Goal: Information Seeking & Learning: Find specific fact

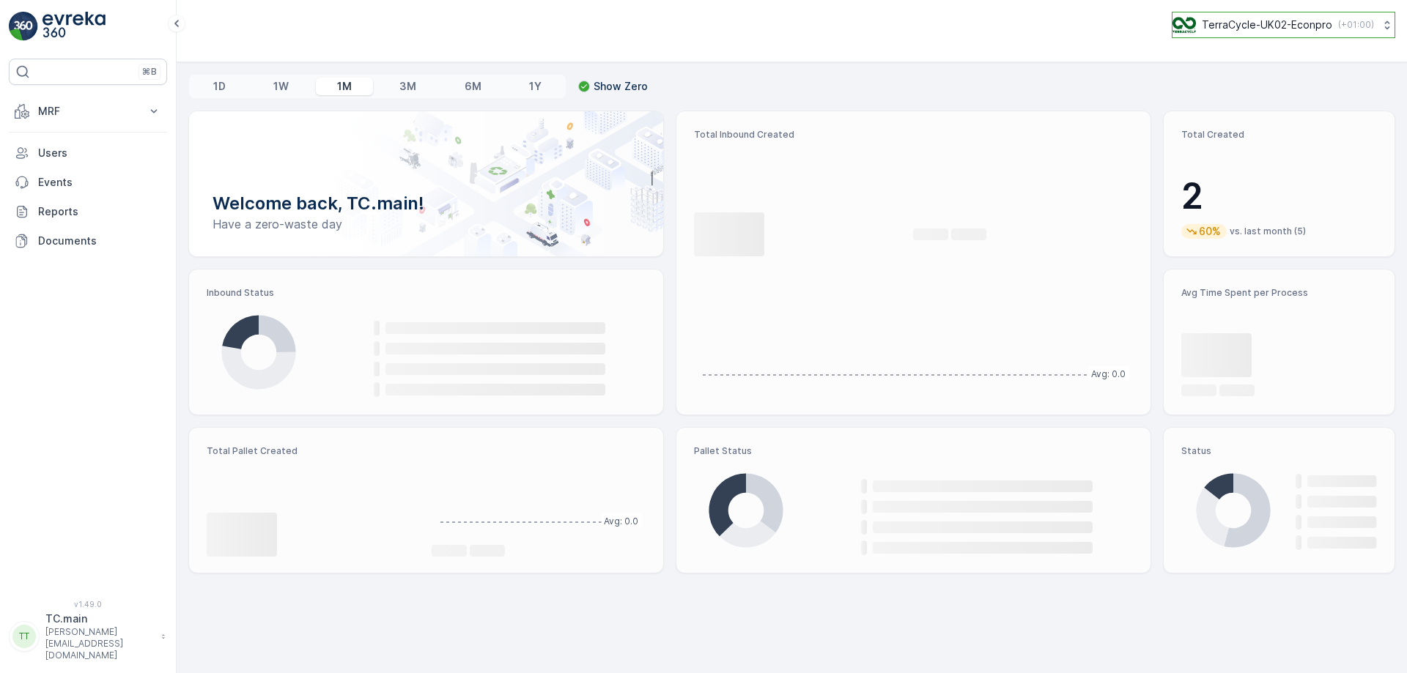
click at [1232, 31] on p "TerraCycle-UK02-Econpro" at bounding box center [1267, 25] width 130 height 15
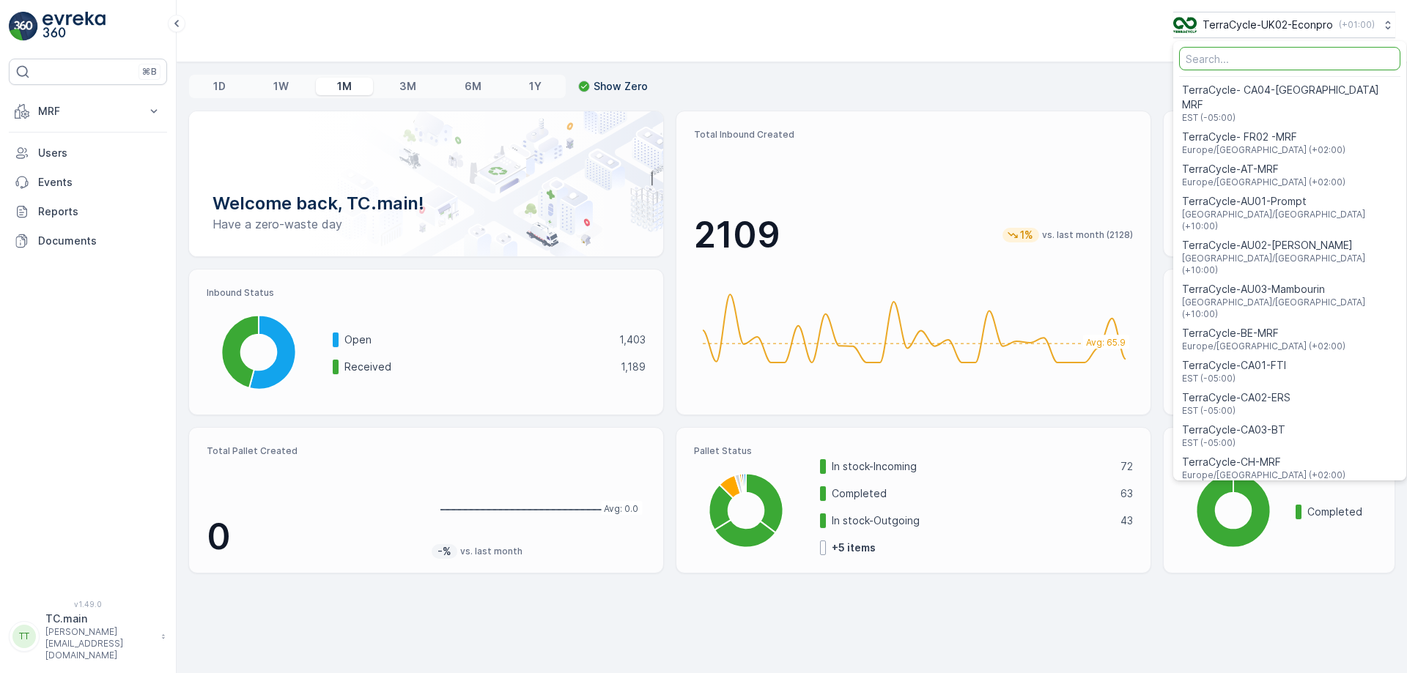
click at [1213, 56] on input "Menu" at bounding box center [1289, 58] width 221 height 23
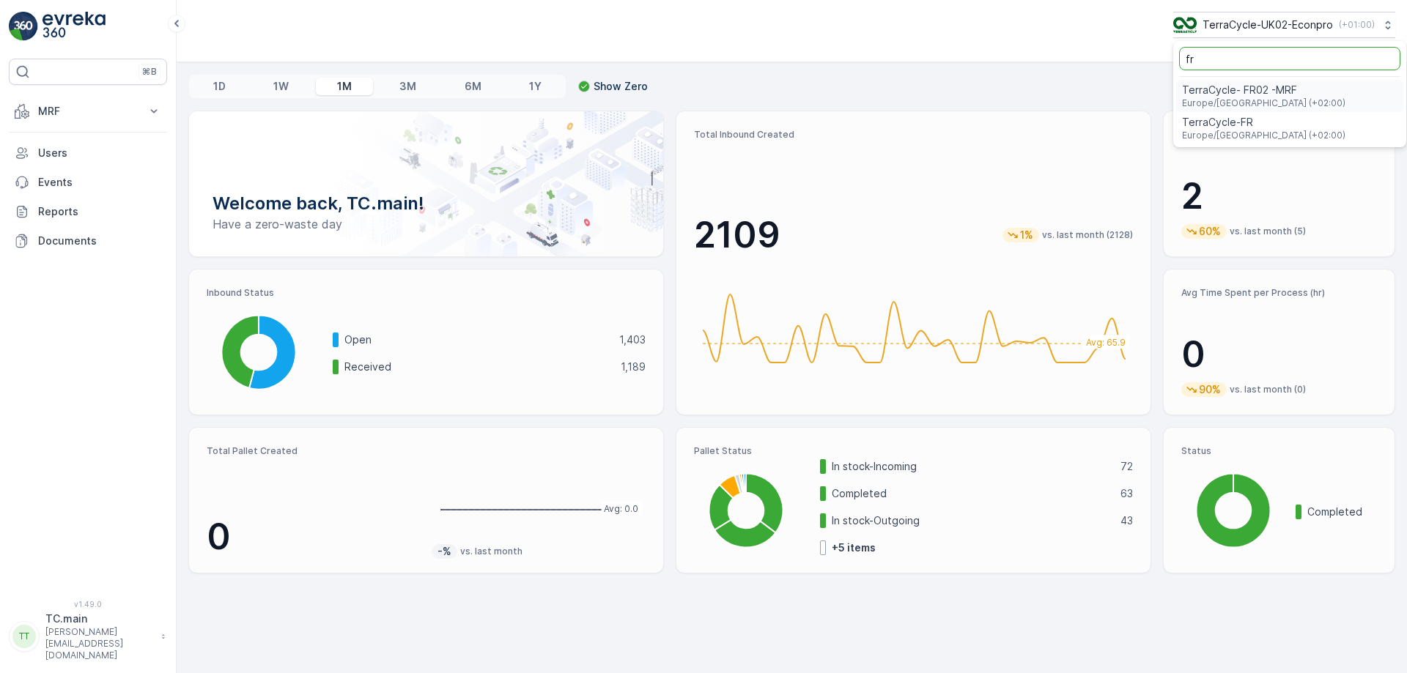
type input "fr"
click at [1214, 92] on span "TerraCycle- FR02 -MRF" at bounding box center [1263, 90] width 163 height 15
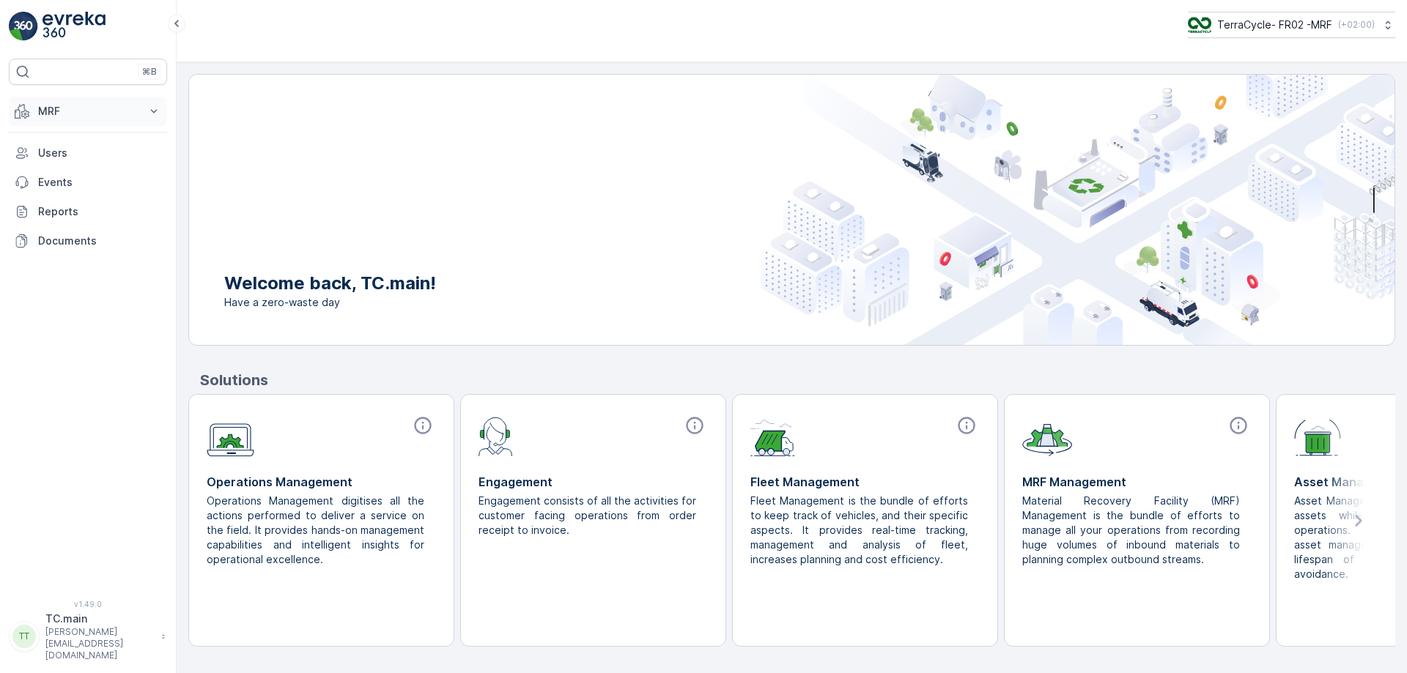
click at [91, 119] on button "MRF" at bounding box center [88, 111] width 158 height 29
click at [67, 228] on link "Expédition" at bounding box center [100, 218] width 136 height 21
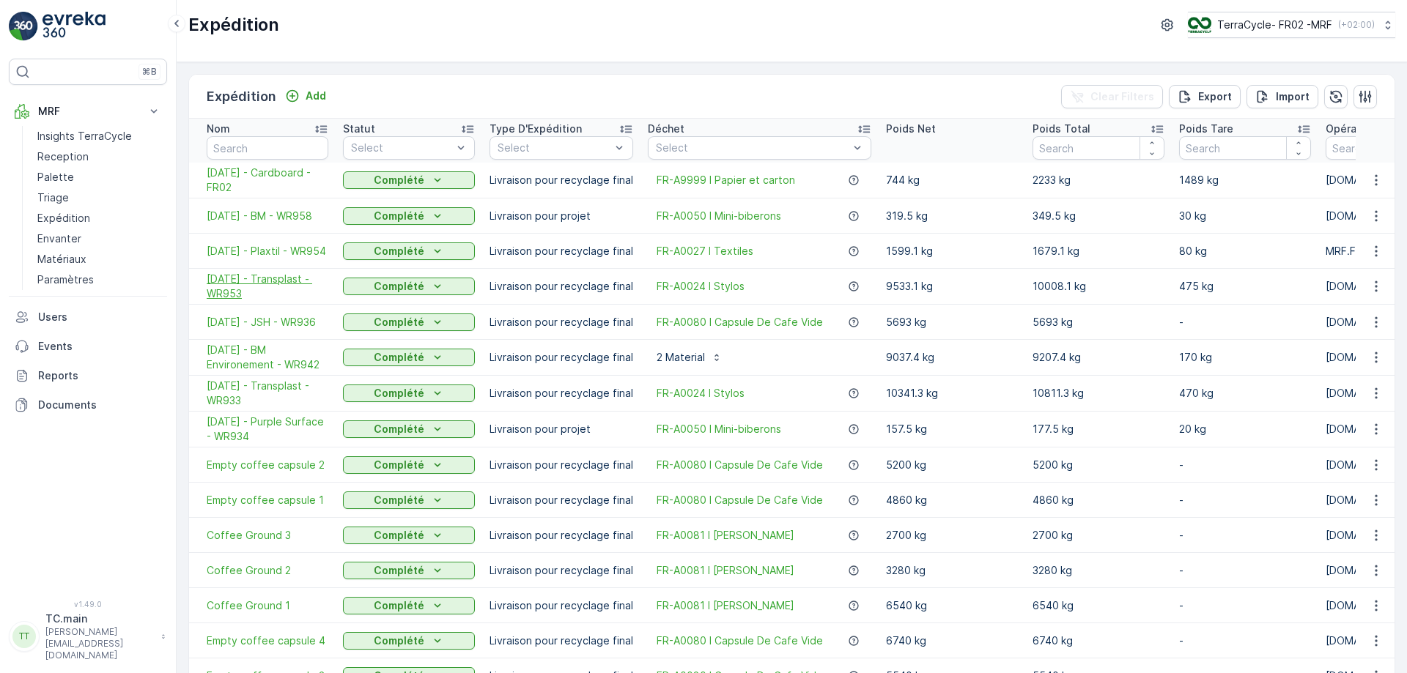
click at [254, 289] on span "19.08.2025 - Transplast - WR953" at bounding box center [268, 286] width 122 height 29
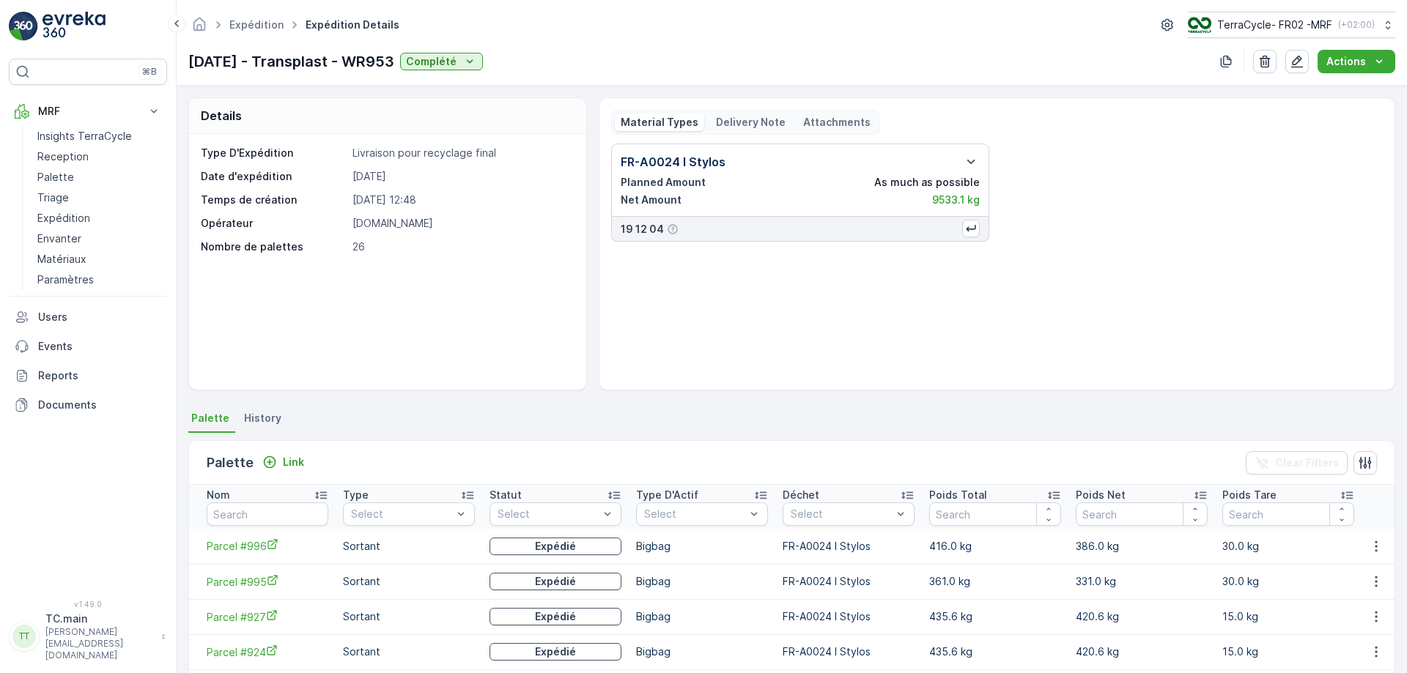
click at [739, 123] on p "Delivery Note" at bounding box center [751, 122] width 70 height 15
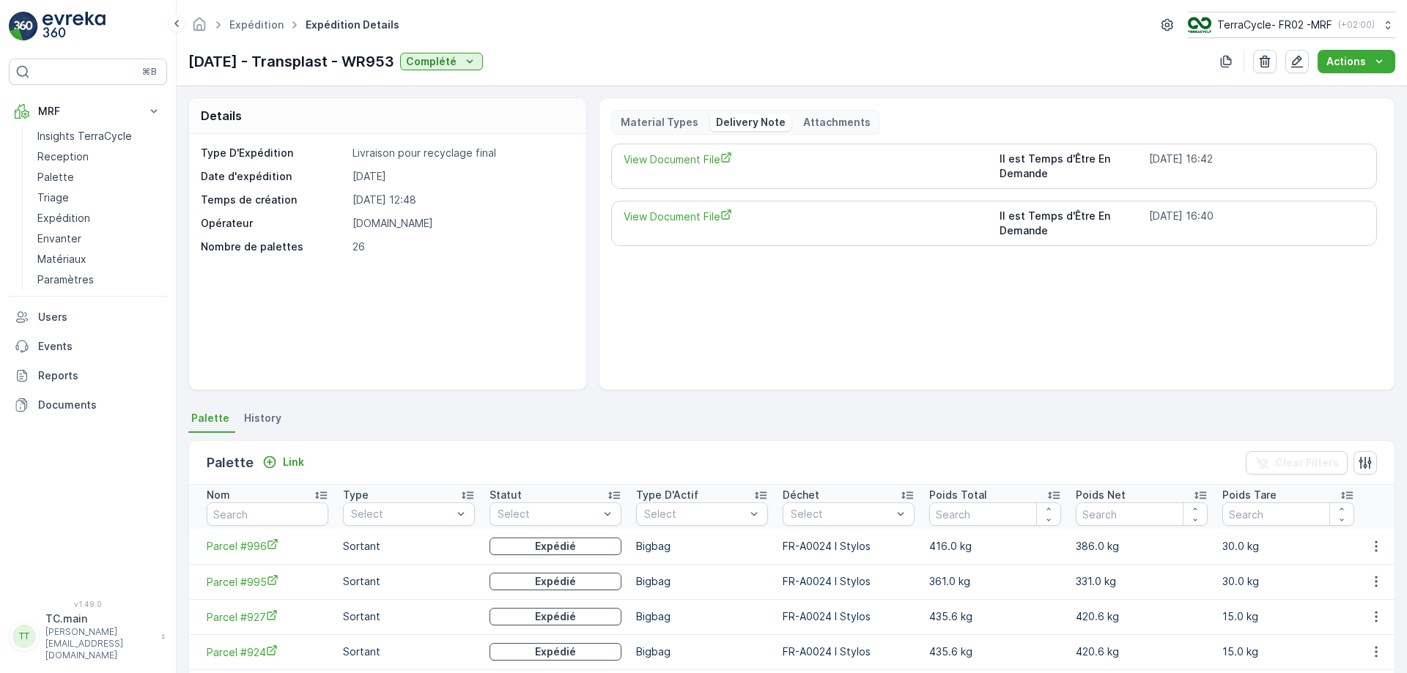
click at [684, 170] on link "View Document File" at bounding box center [805, 166] width 365 height 29
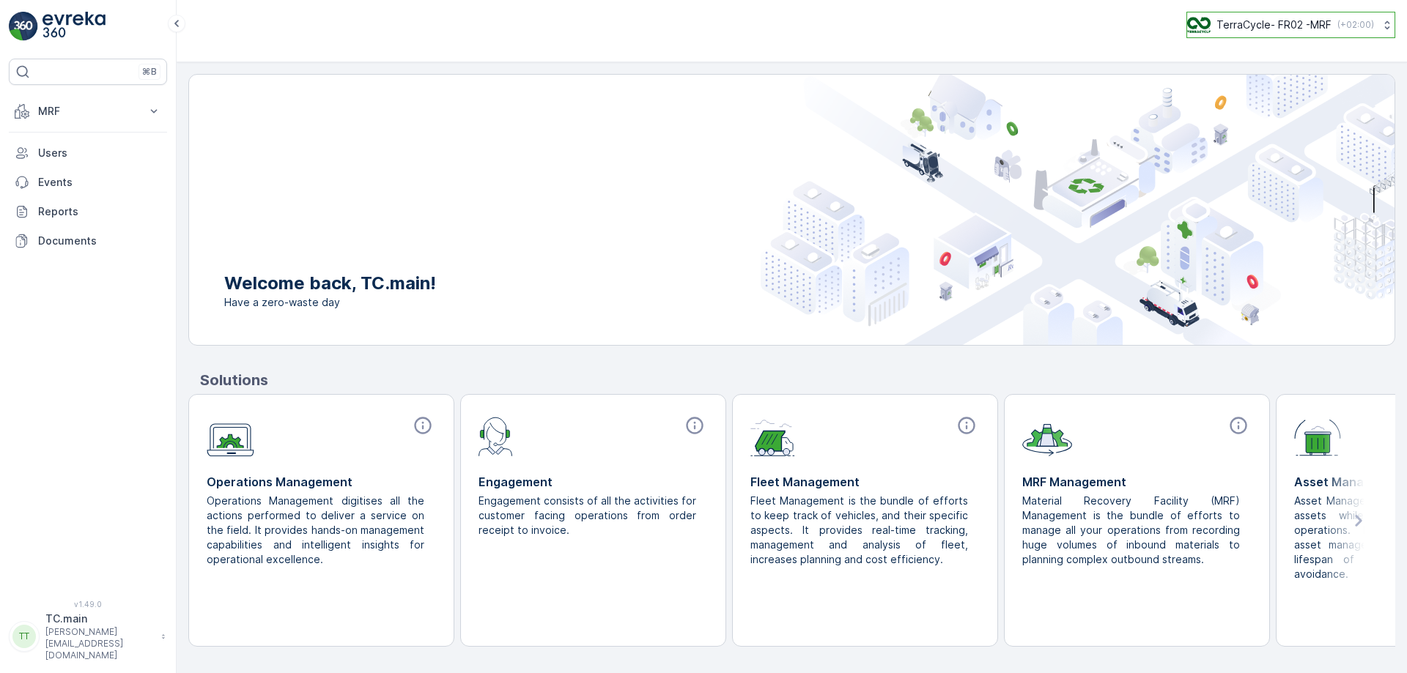
click at [1305, 31] on p "TerraCycle- FR02 -MRF" at bounding box center [1273, 25] width 115 height 15
click at [148, 116] on icon at bounding box center [154, 111] width 15 height 15
click at [63, 180] on p "Palette" at bounding box center [55, 177] width 37 height 15
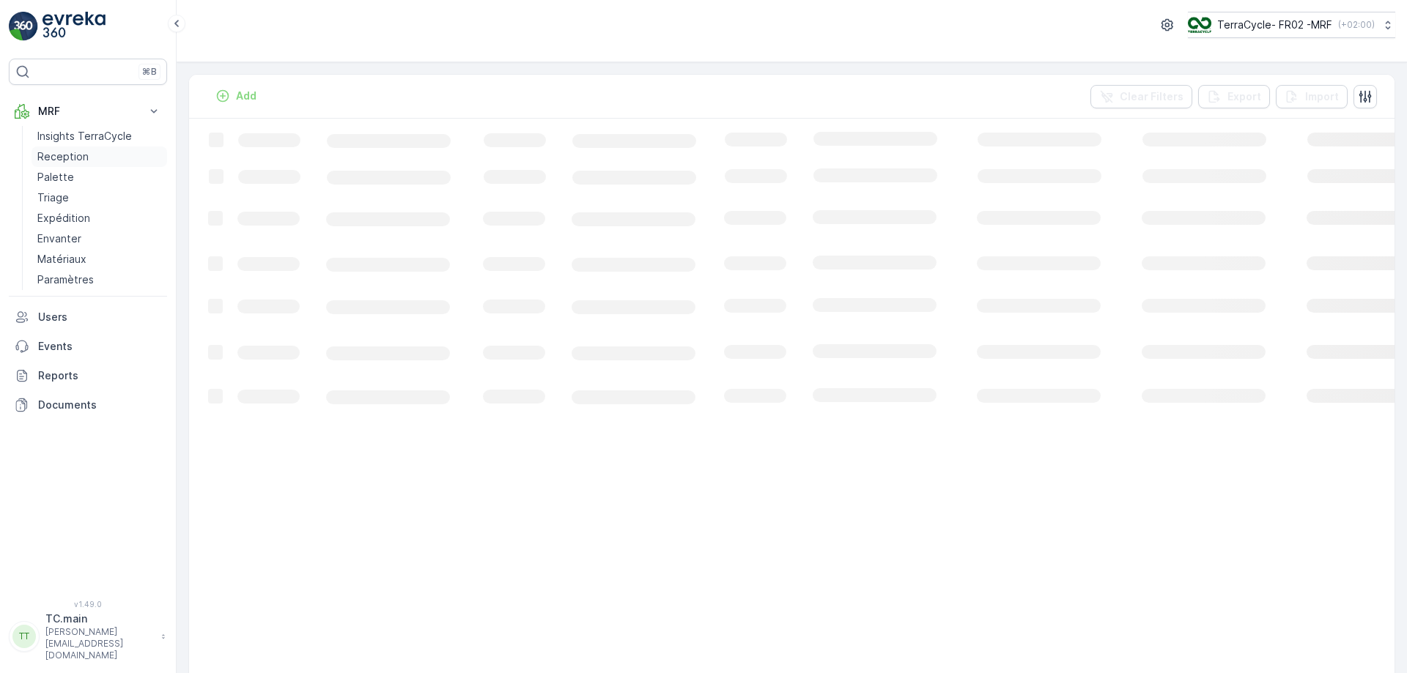
click at [64, 159] on p "Reception" at bounding box center [62, 156] width 51 height 15
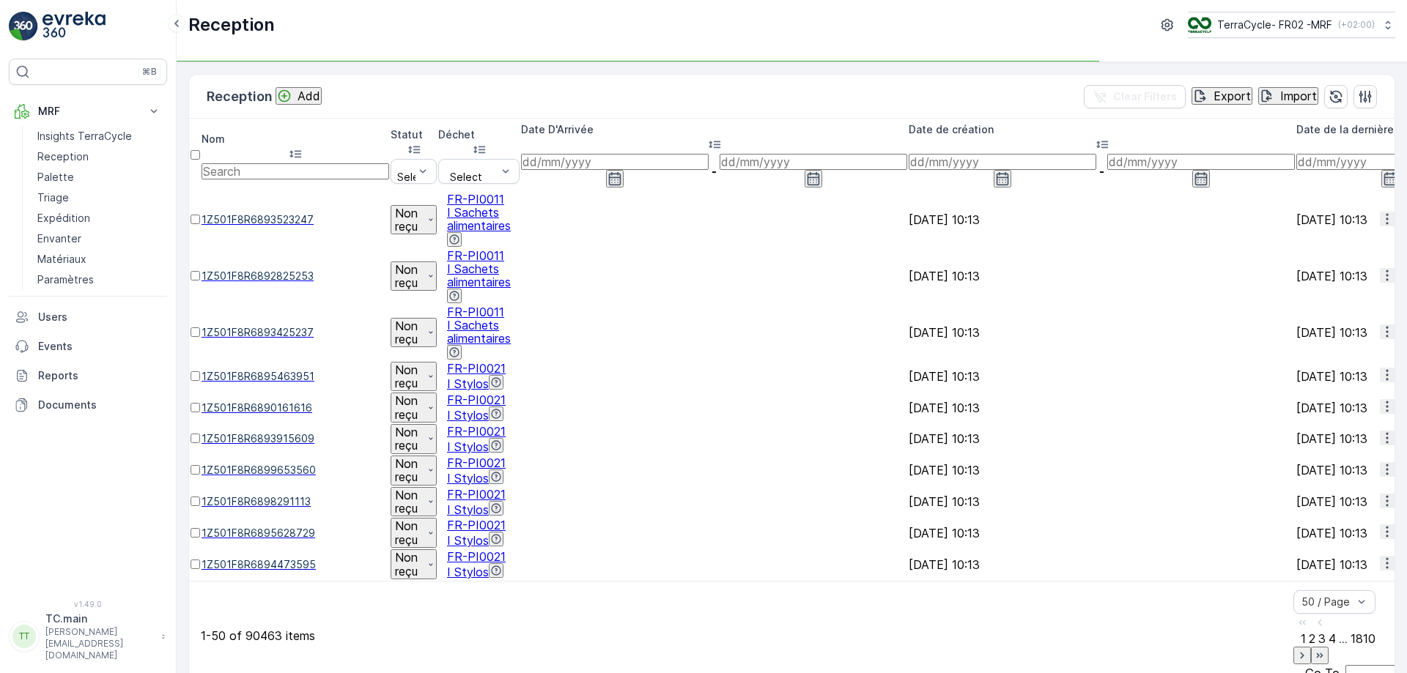
click at [306, 163] on input "text" at bounding box center [295, 171] width 188 height 16
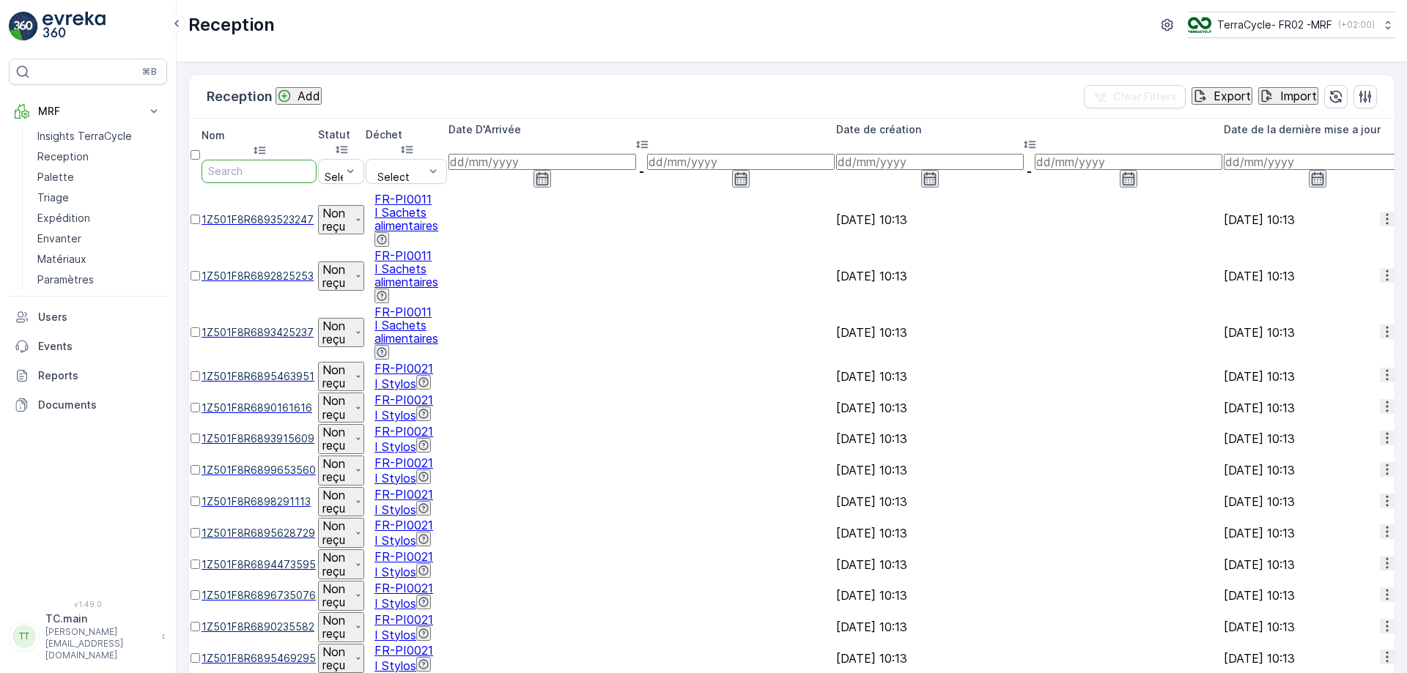
click at [285, 160] on input "text" at bounding box center [258, 171] width 115 height 23
type input "98542762"
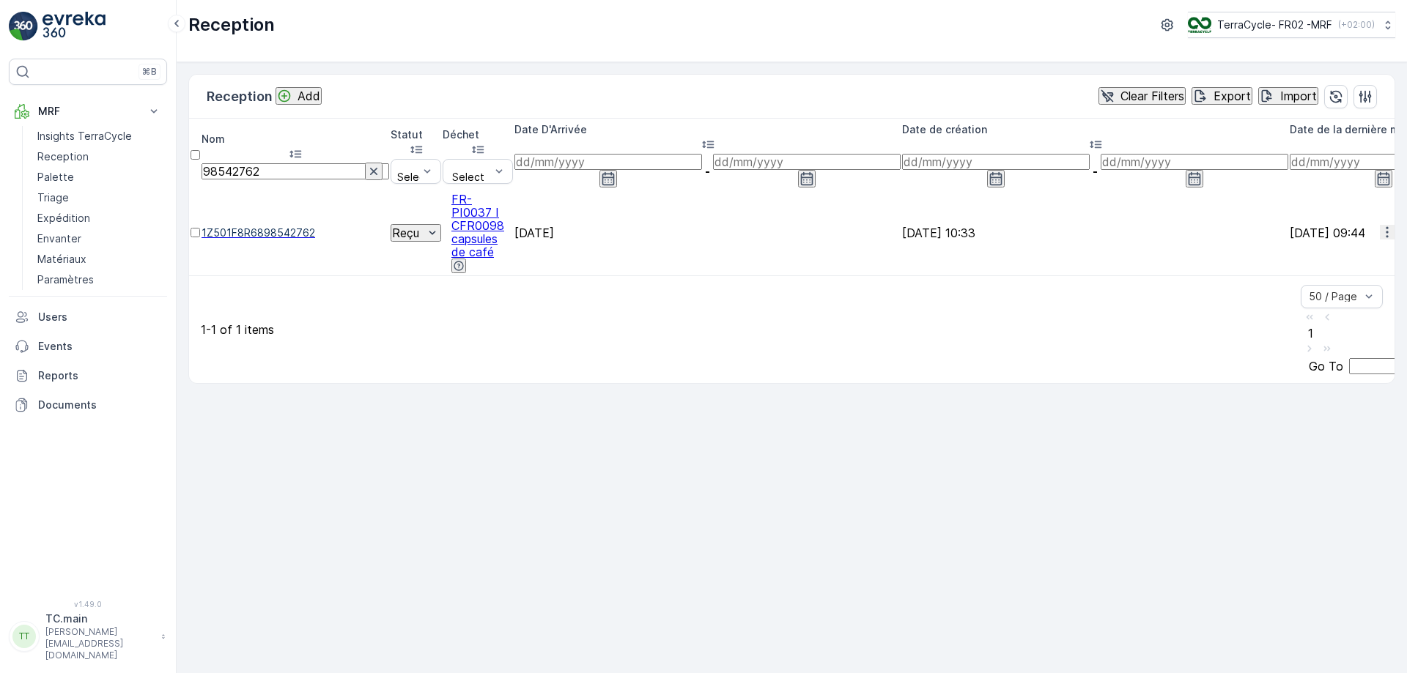
click at [330, 226] on span "1Z501F8R6898542762" at bounding box center [295, 233] width 188 height 15
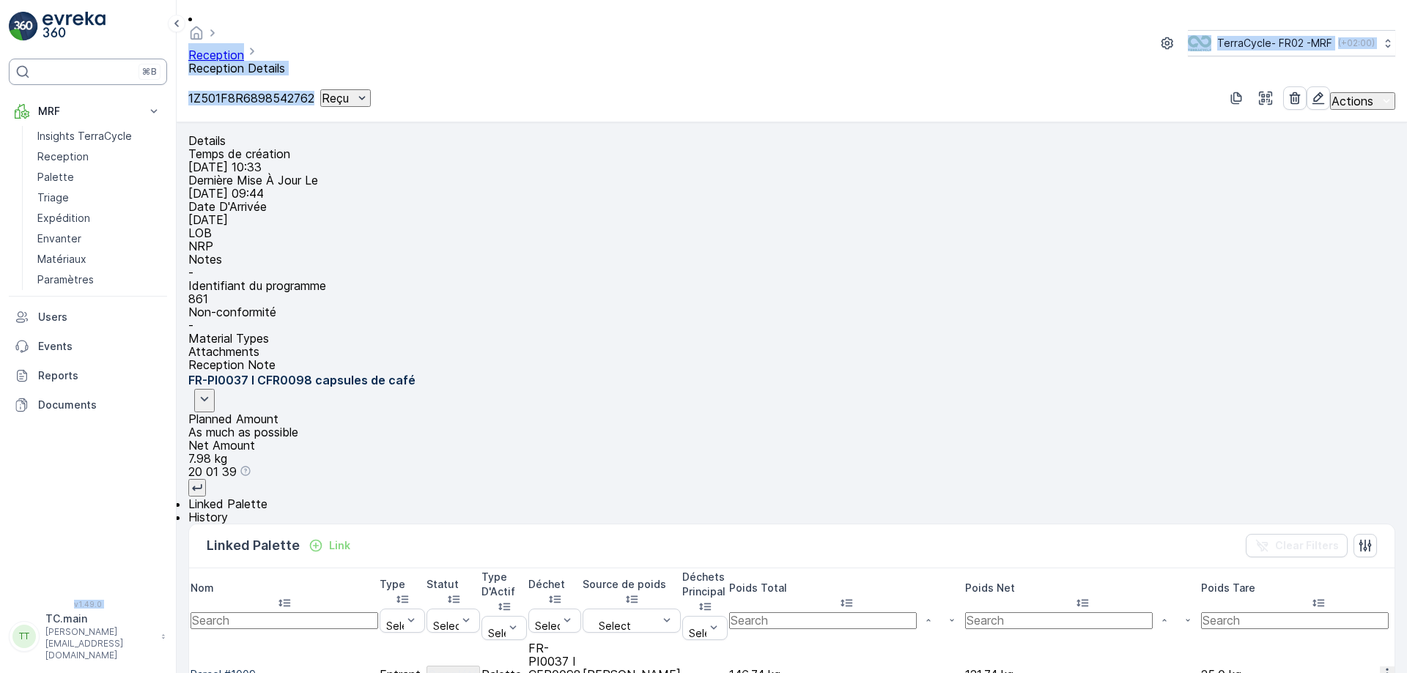
drag, startPoint x: 351, startPoint y: 58, endPoint x: 159, endPoint y: 60, distance: 192.0
click at [159, 60] on div "⌘B MRF Insights TerraCycle Reception Palette Triage Expédition Envanter Matéria…" at bounding box center [703, 336] width 1407 height 673
click at [231, 84] on div "Reception Reception Details TerraCycle- FR02 -MRF ( +02:00 ) 1Z501F8R6898542762…" at bounding box center [792, 61] width 1230 height 122
click at [314, 92] on p "1Z501F8R6898542762" at bounding box center [251, 98] width 126 height 13
click at [338, 80] on div "Reception Reception Details TerraCycle- FR02 -MRF ( +02:00 ) 1Z501F8R6898542762…" at bounding box center [792, 61] width 1230 height 122
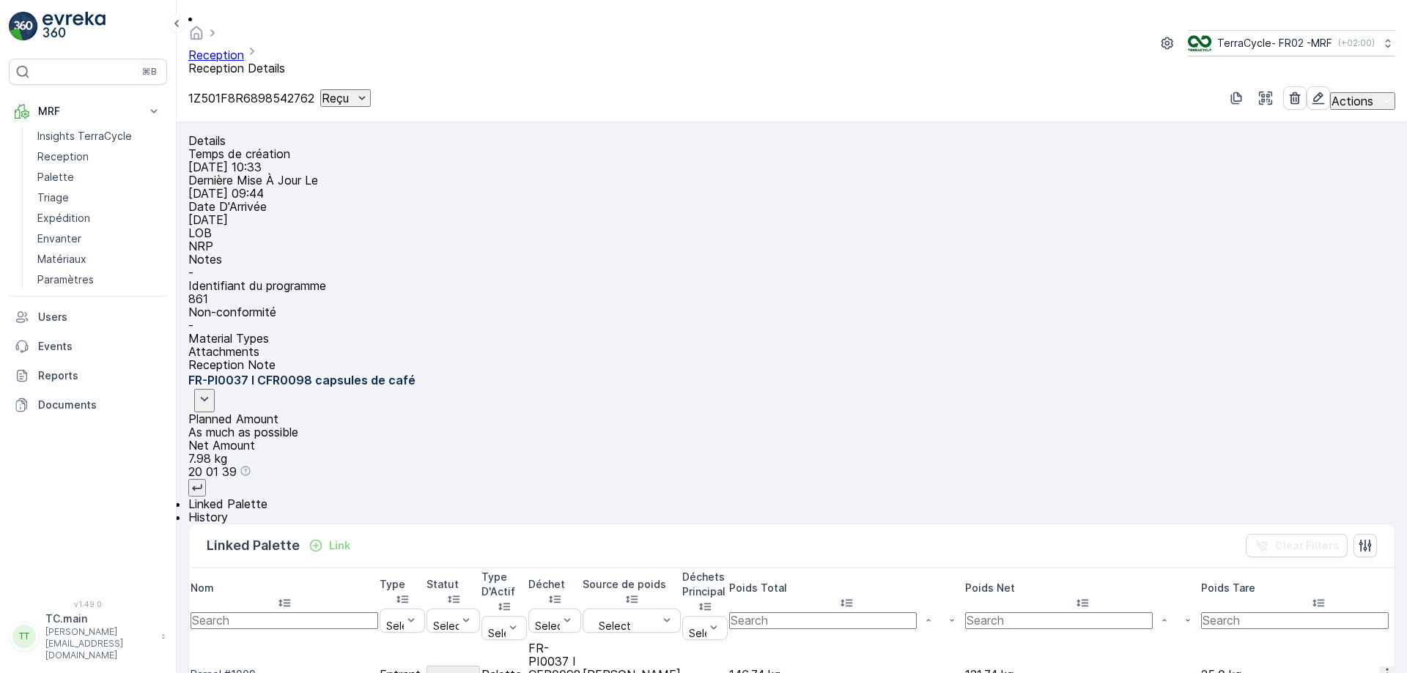
click at [346, 134] on div "Details Temps de création [DATE] 10:33 Dernière Mise À Jour Le [DATE] 09:44 Dat…" at bounding box center [791, 233] width 1207 height 198
drag, startPoint x: 351, startPoint y: 64, endPoint x: 190, endPoint y: 66, distance: 161.2
click at [190, 92] on p "1Z501F8R6898542762" at bounding box center [251, 98] width 126 height 13
copy p "1Z501F8R6898542762"
